Goal: Transaction & Acquisition: Purchase product/service

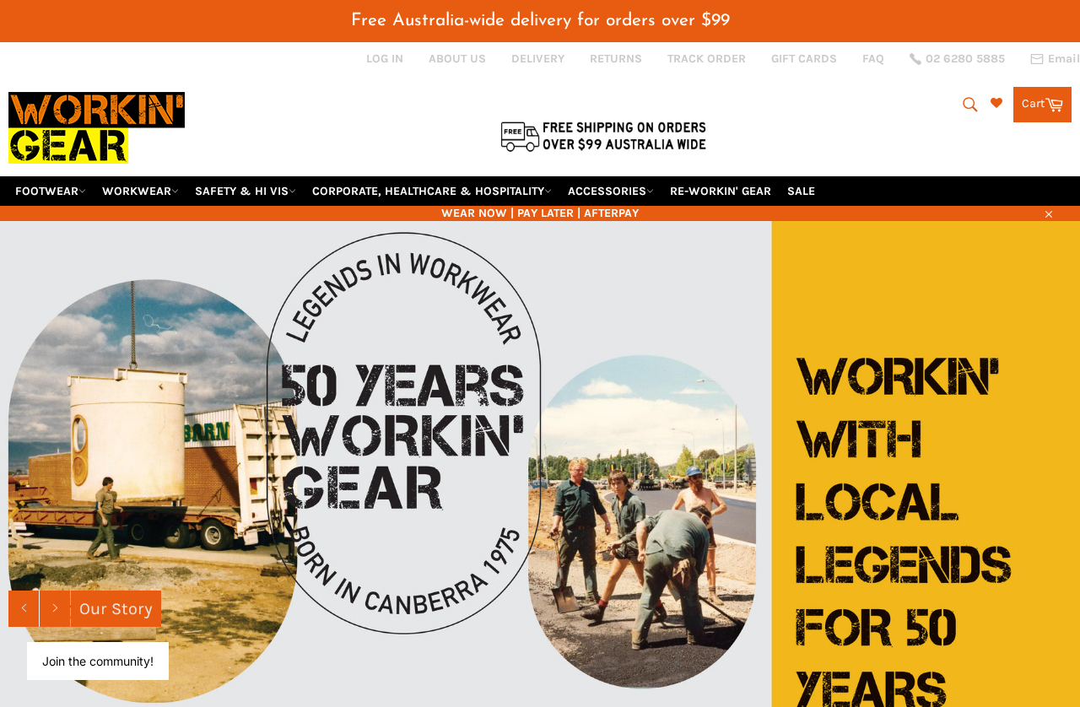
click at [965, 102] on icon "submit" at bounding box center [970, 104] width 19 height 19
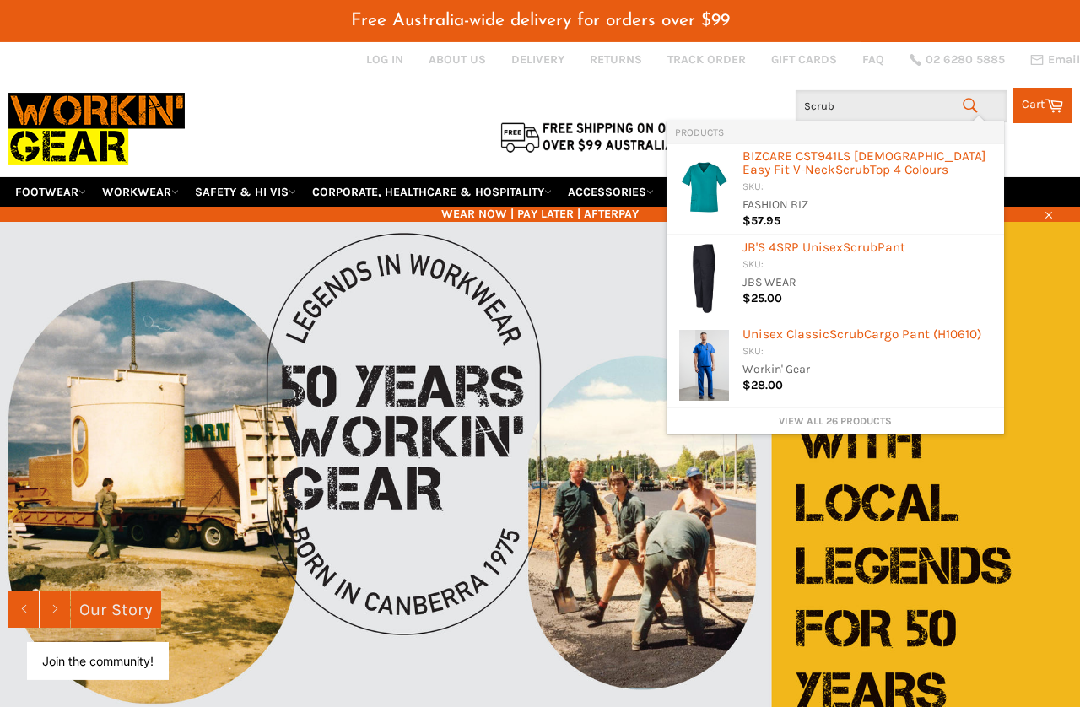
type input "Scrubs"
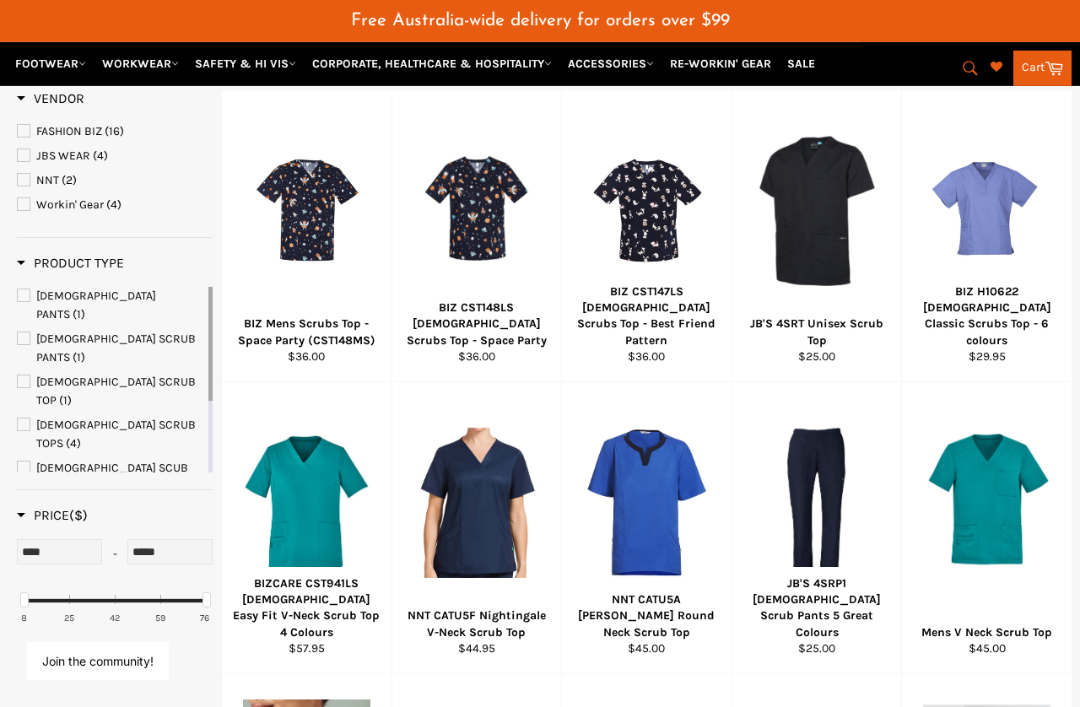
scroll to position [291, 0]
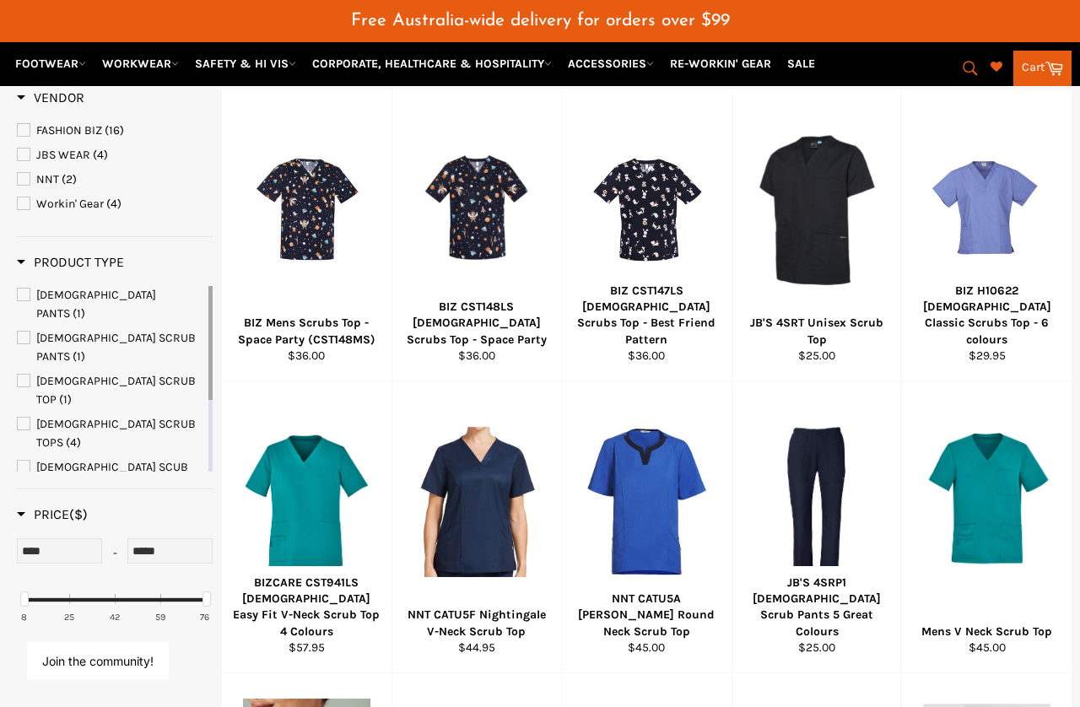
click at [838, 489] on div at bounding box center [816, 501] width 127 height 198
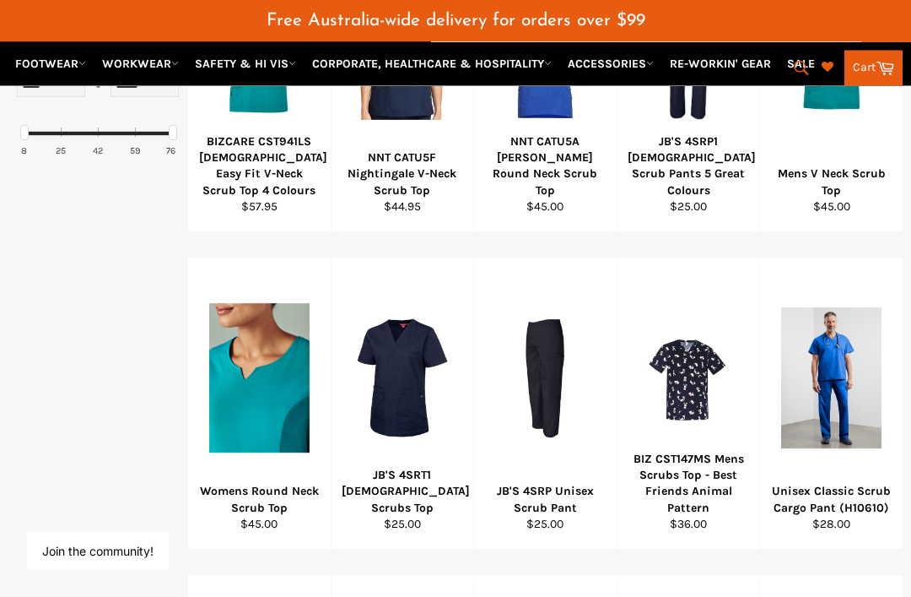
scroll to position [726, 0]
click at [561, 383] on span "View" at bounding box center [546, 404] width 114 height 43
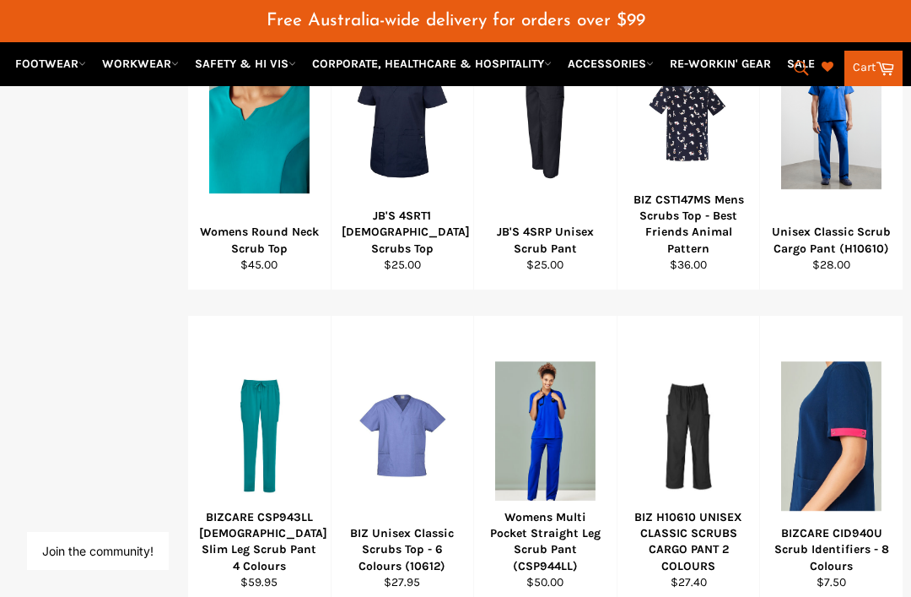
scroll to position [985, 0]
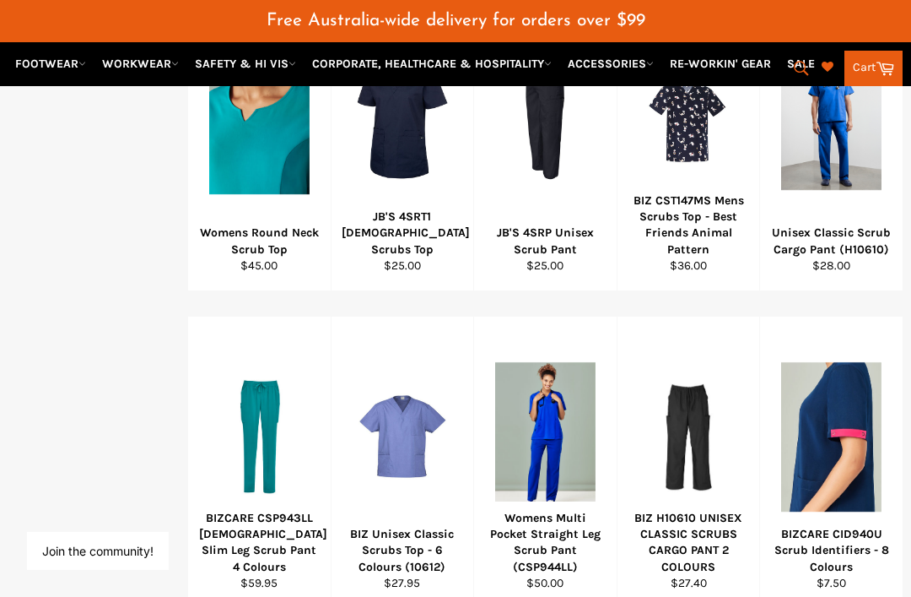
click at [697, 417] on div "View" at bounding box center [689, 461] width 143 height 291
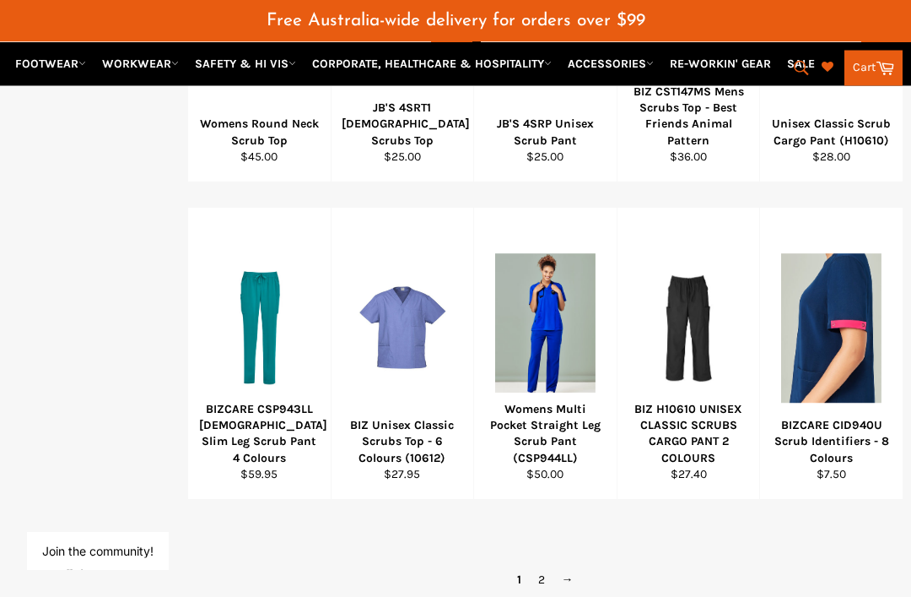
scroll to position [1112, 0]
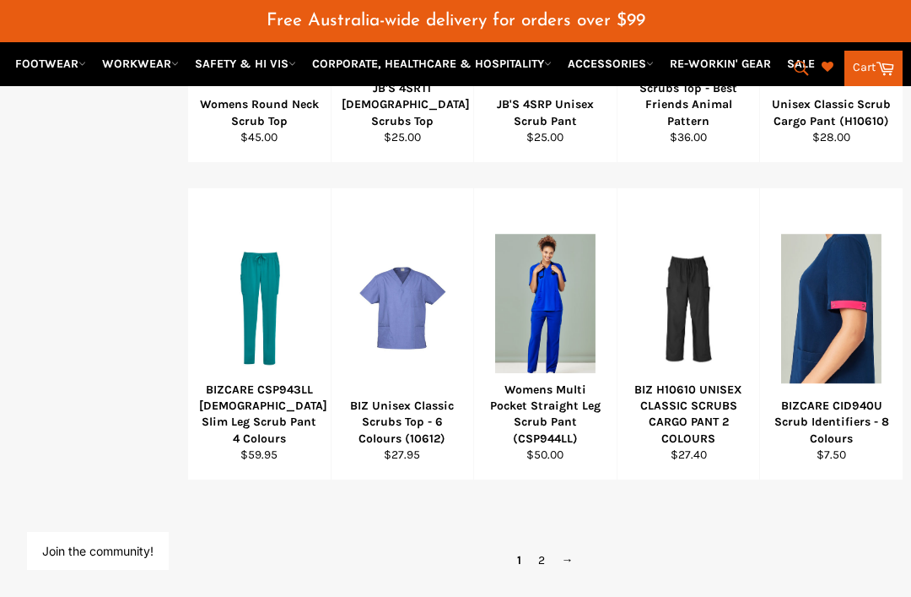
click at [550, 548] on link "2" at bounding box center [542, 560] width 24 height 24
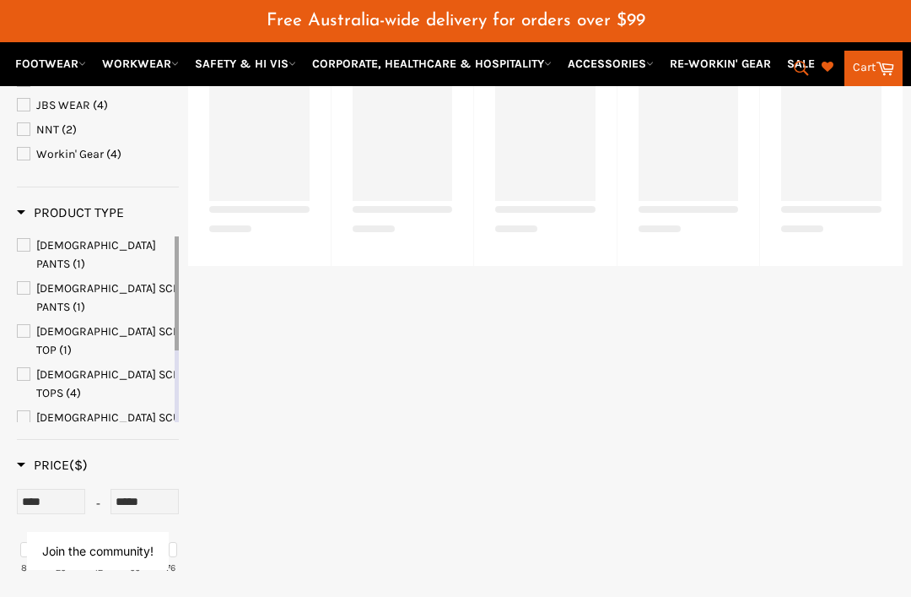
scroll to position [306, 0]
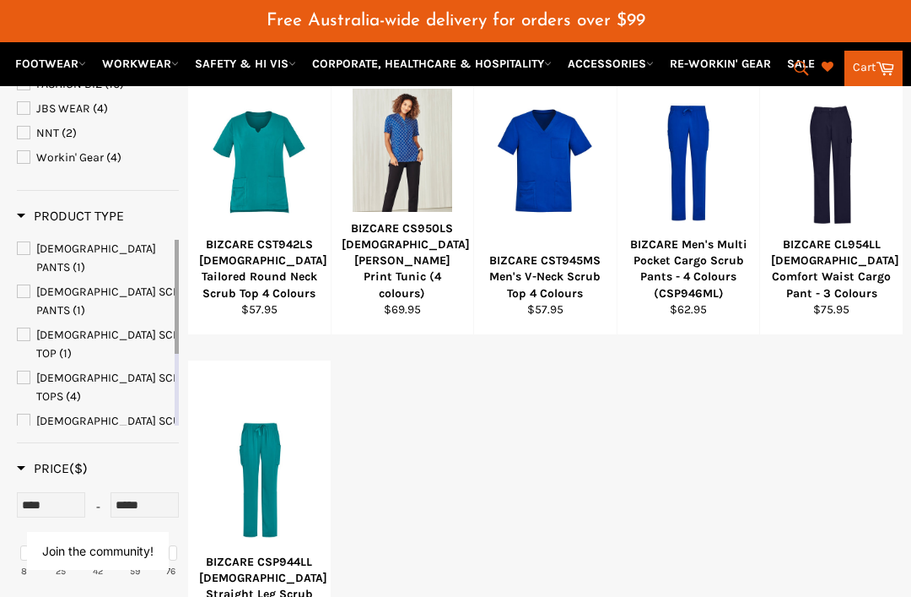
click at [851, 236] on div "BIZCARE CL954LL Ladies Comfort Waist Cargo Pant - 3 Colours" at bounding box center [831, 268] width 121 height 65
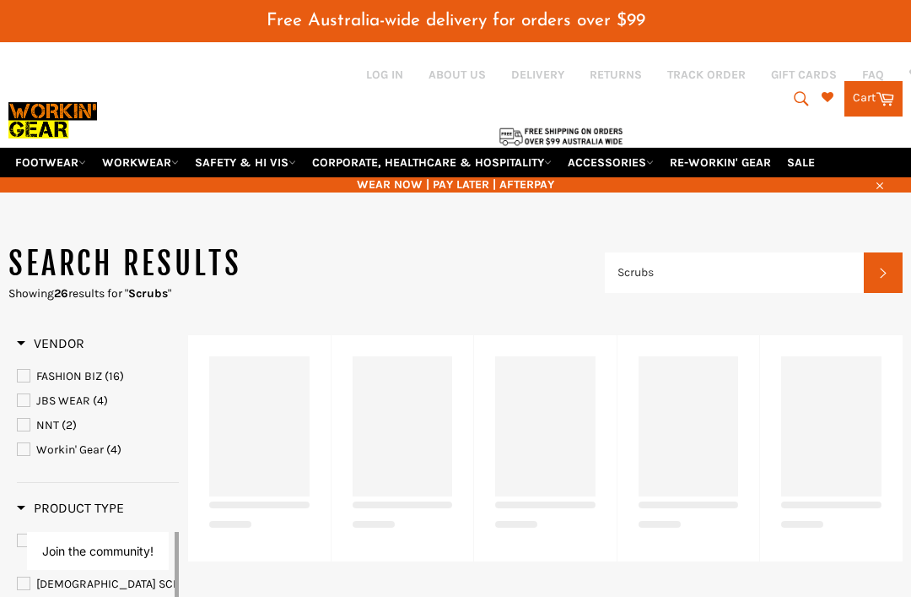
scroll to position [1235, 0]
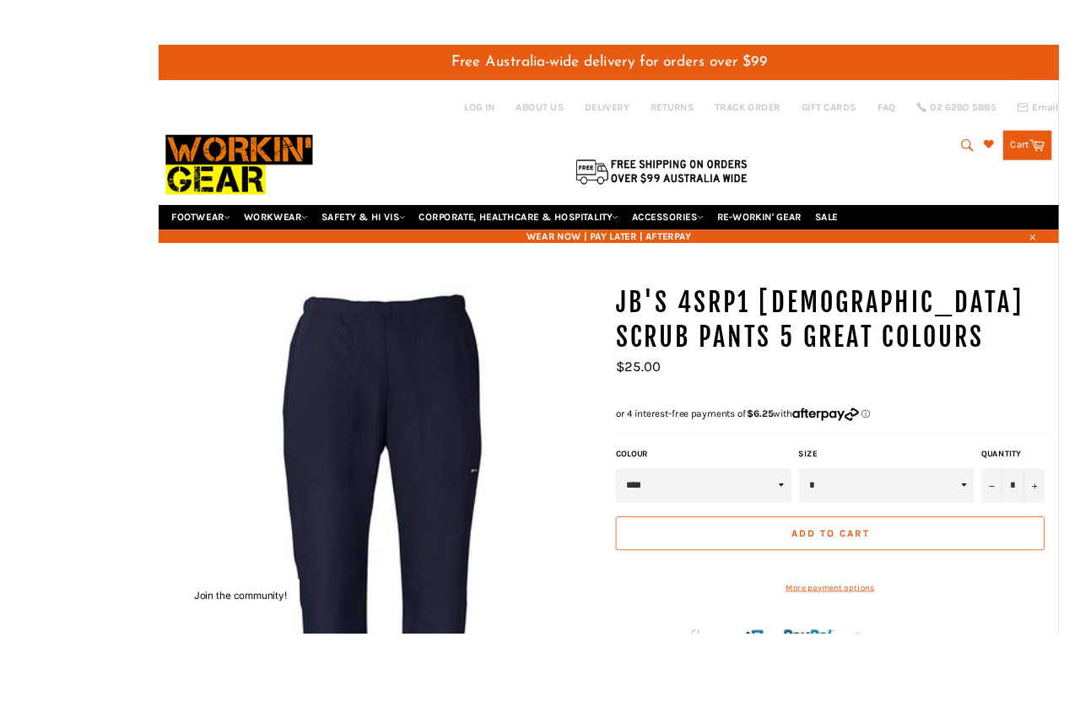
scroll to position [63, 2]
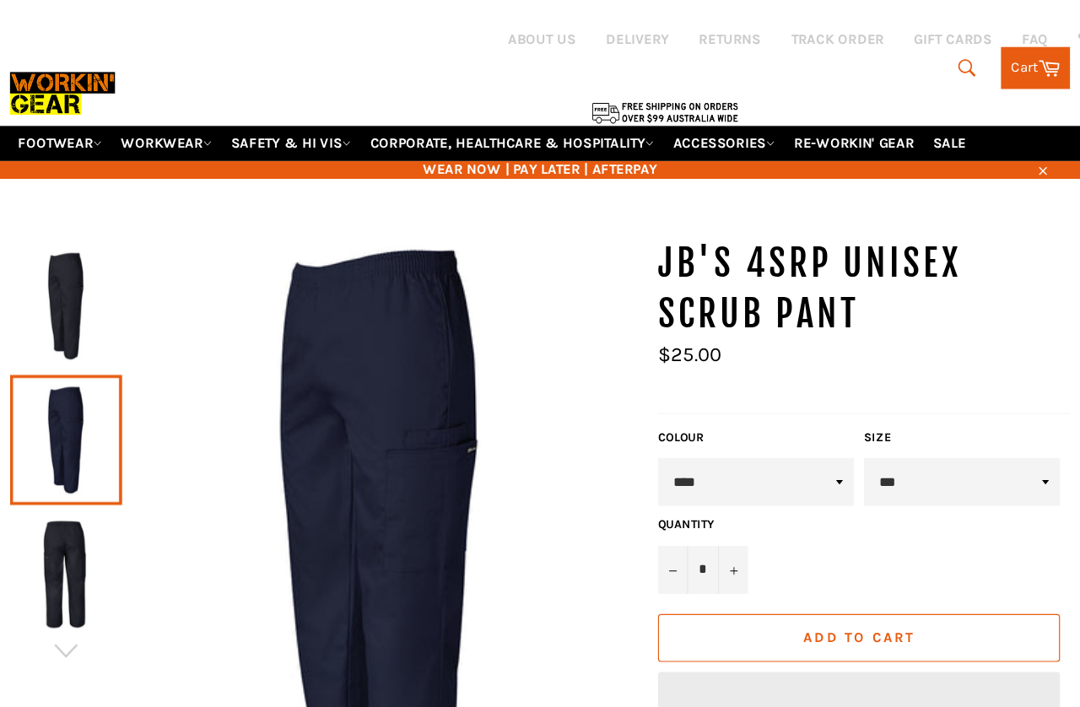
scroll to position [16, 0]
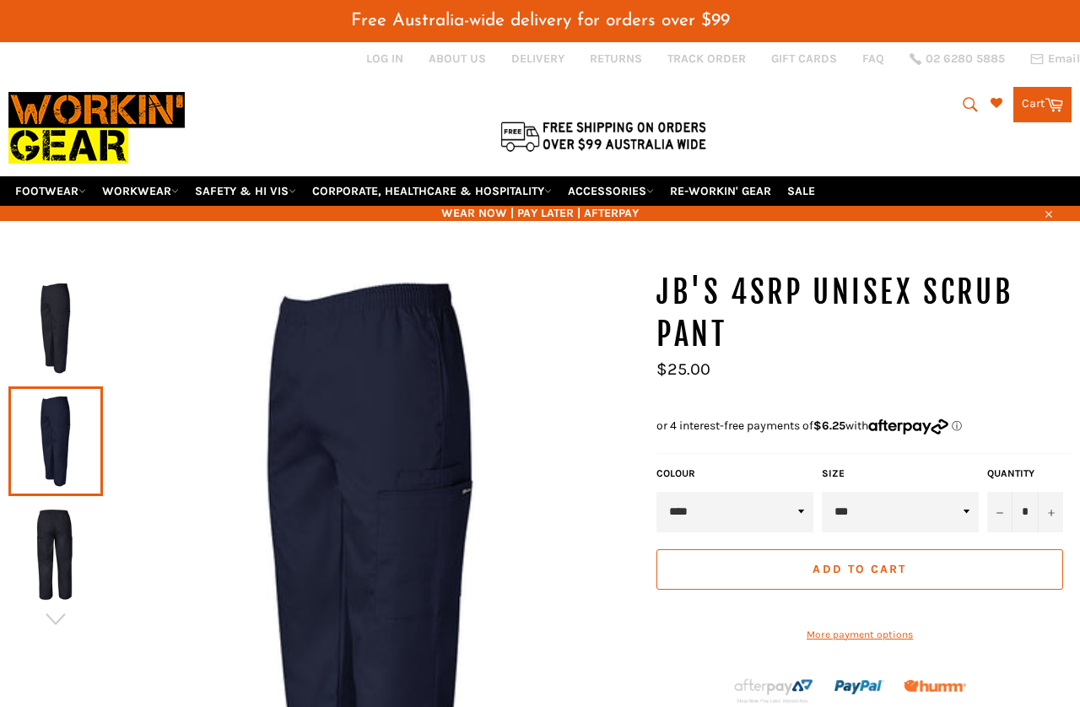
click at [40, 532] on img at bounding box center [56, 554] width 78 height 93
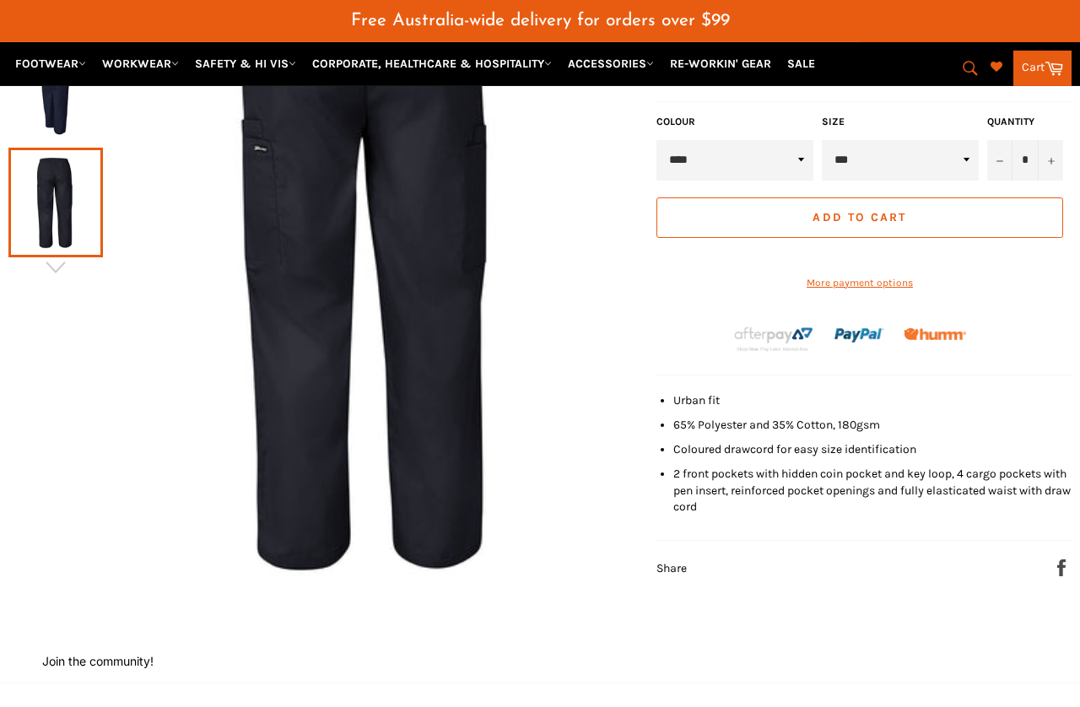
scroll to position [0, 0]
